Goal: Navigation & Orientation: Find specific page/section

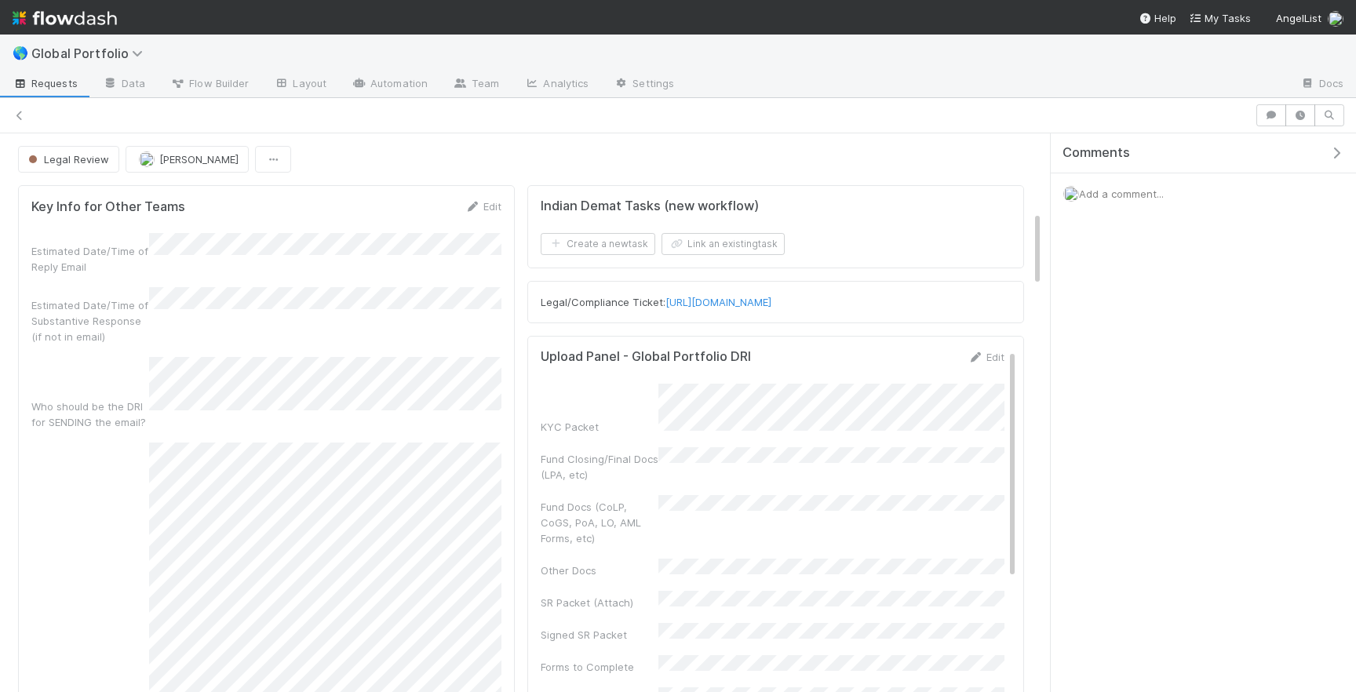
scroll to position [581, 0]
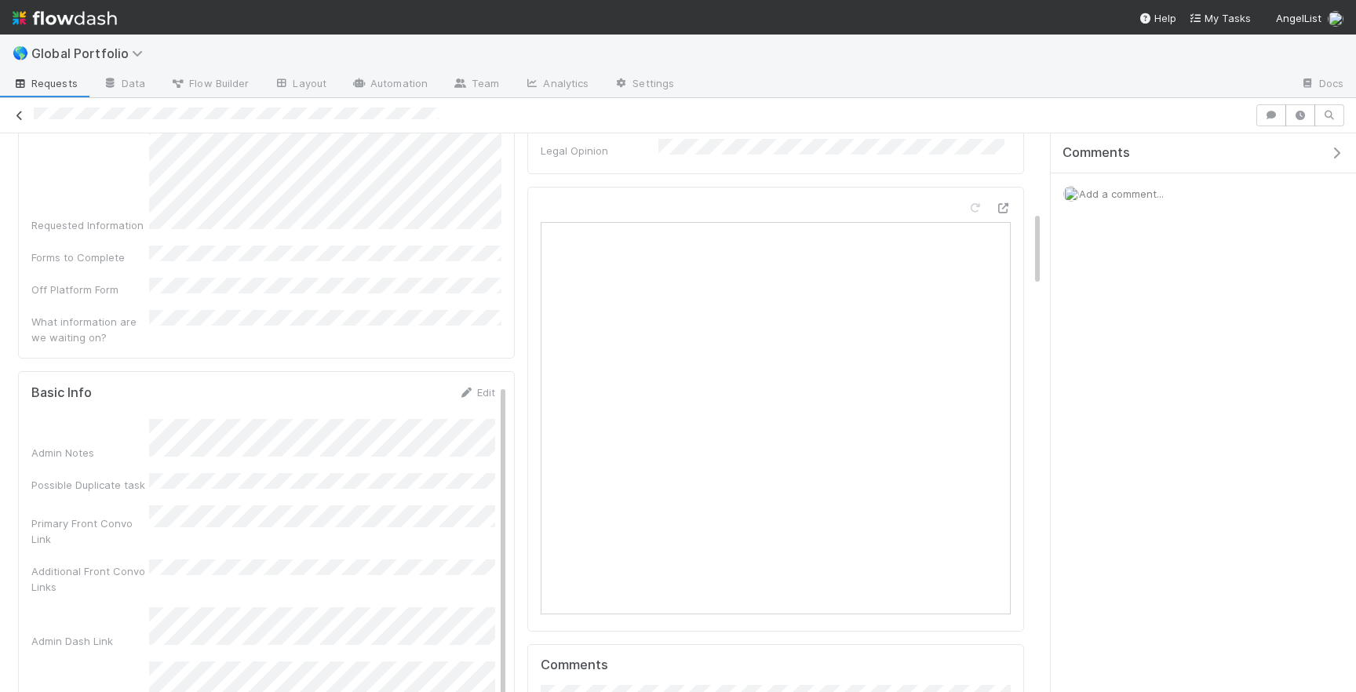
click at [18, 111] on icon at bounding box center [20, 116] width 16 height 10
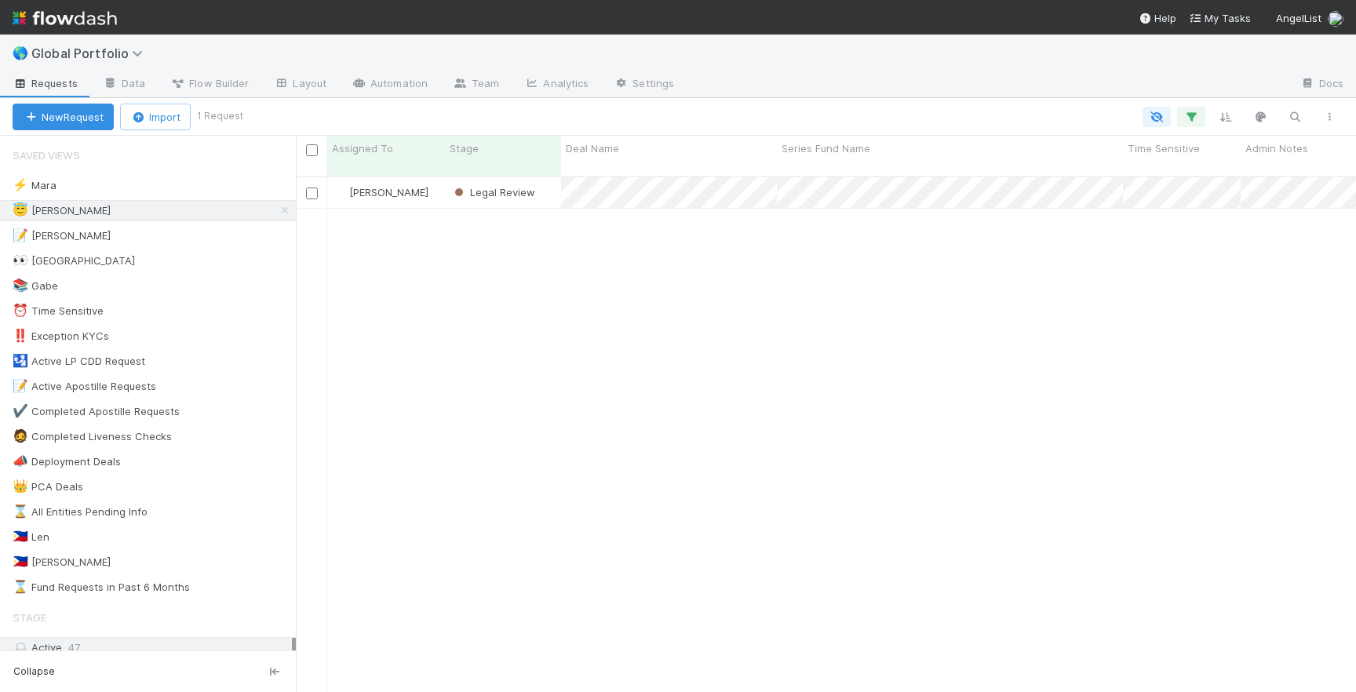
scroll to position [528, 1060]
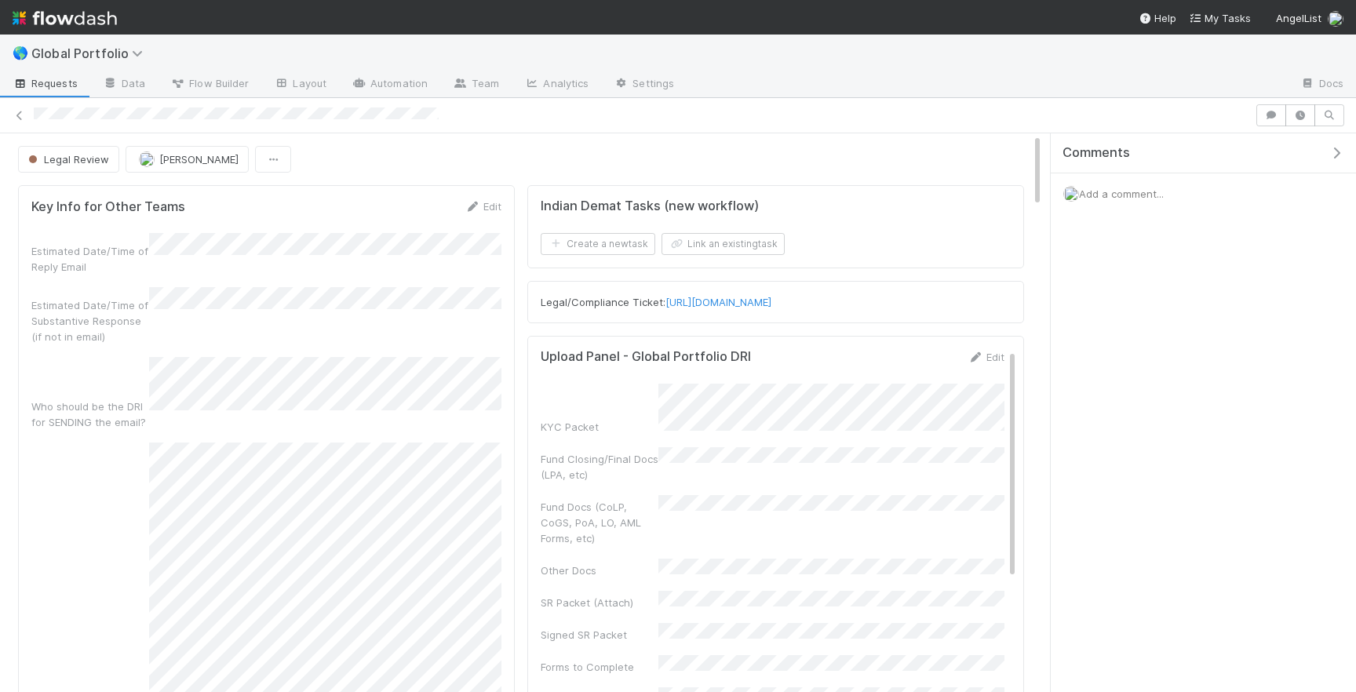
click at [763, 308] on div "Legal/Compliance Ticket: [URL][DOMAIN_NAME]" at bounding box center [776, 302] width 470 height 16
click at [763, 308] on link "[URL][DOMAIN_NAME]" at bounding box center [718, 302] width 106 height 13
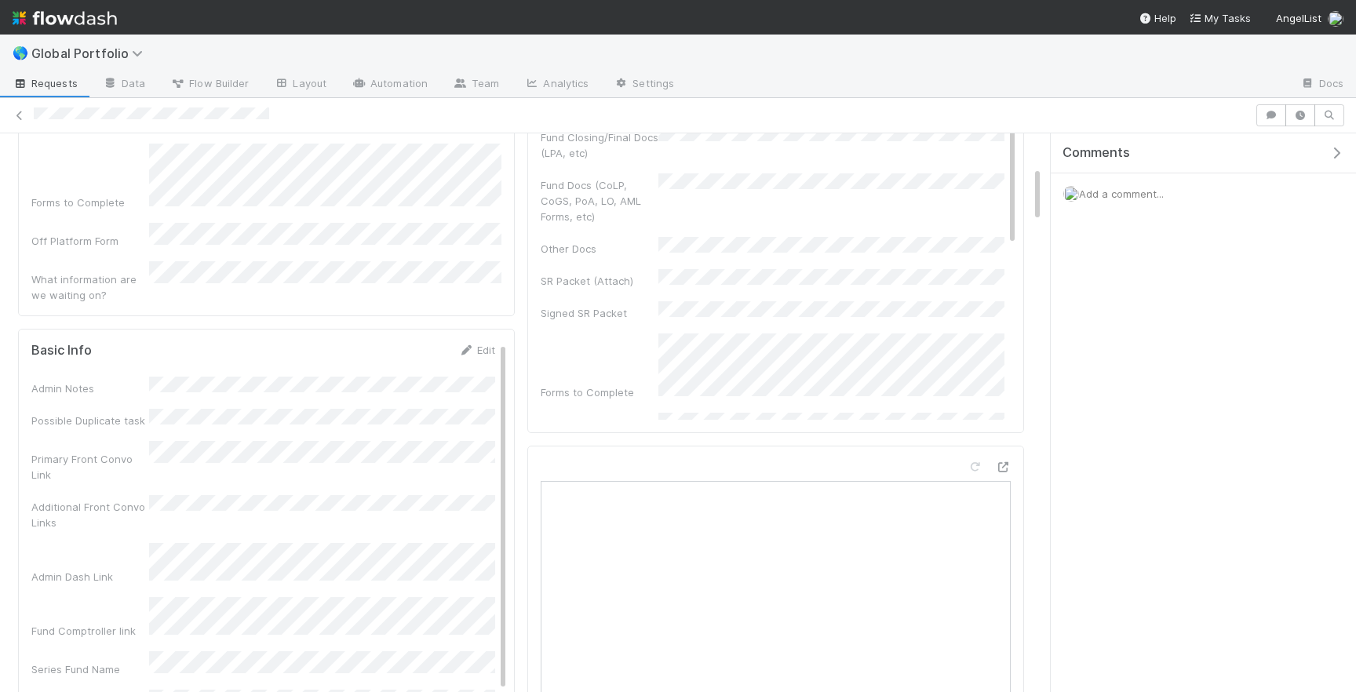
scroll to position [355, 0]
